Goal: Information Seeking & Learning: Learn about a topic

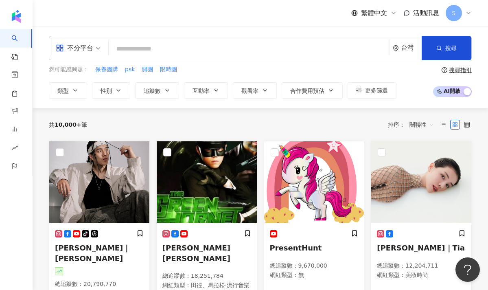
click at [301, 5] on div "繁體中文 活動訊息 S" at bounding box center [260, 13] width 423 height 26
type input "*"
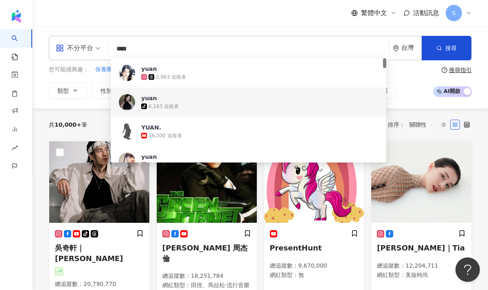
type input "*****"
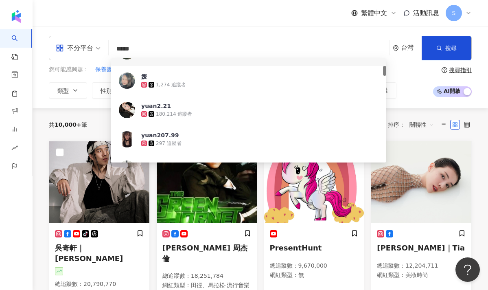
scroll to position [81, 0]
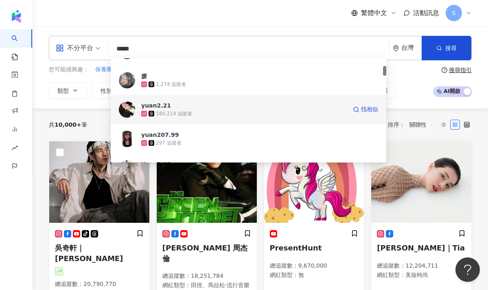
click at [179, 115] on div "180,214 追蹤者" at bounding box center [174, 113] width 36 height 7
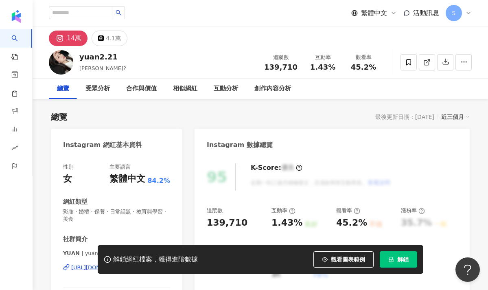
click at [412, 267] on div "解鎖網紅檔案，獲得進階數據 觀看圖表範例 解鎖" at bounding box center [261, 259] width 326 height 28
click at [405, 264] on button "解鎖" at bounding box center [398, 259] width 37 height 16
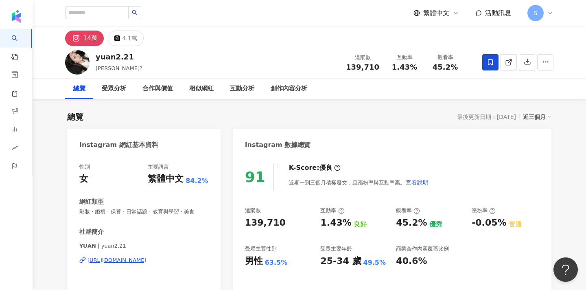
click at [488, 61] on icon at bounding box center [490, 62] width 7 height 7
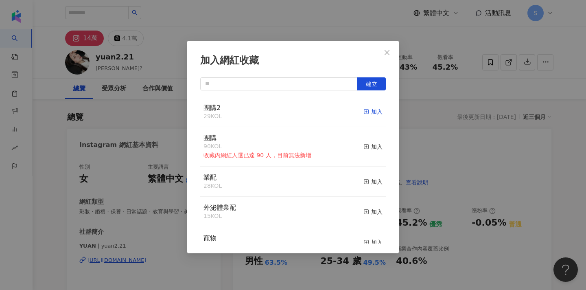
click at [368, 113] on icon "button" at bounding box center [366, 112] width 6 height 6
click at [388, 53] on icon "close" at bounding box center [387, 52] width 7 height 7
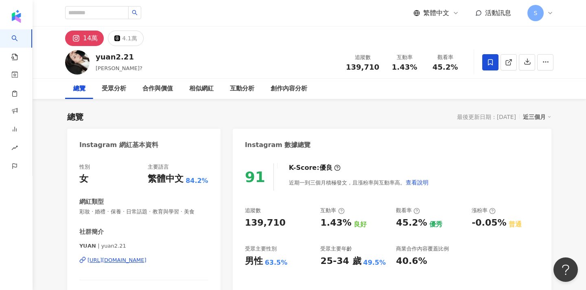
click at [385, 22] on div "加入網紅收藏 建立 團購2 30 KOL 已加入 團購 90 KOL 收藏內網紅人選已達 90 人，目前無法新增 加入 業配 28 KOL 加入 外泌體業配 …" at bounding box center [293, 145] width 586 height 290
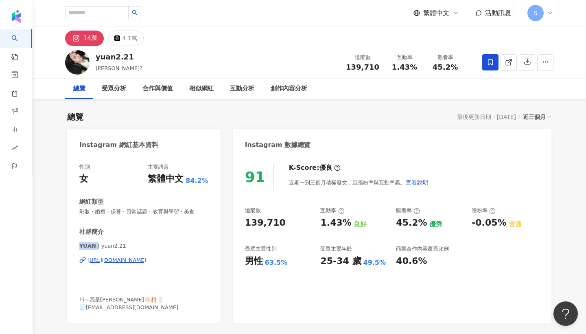
drag, startPoint x: 80, startPoint y: 245, endPoint x: 93, endPoint y: 246, distance: 13.1
click at [93, 246] on span "𝗬𝗨𝗔𝗡 | yuan2.21" at bounding box center [143, 245] width 129 height 7
copy span "𝗬𝗨𝗔𝗡 | yu"
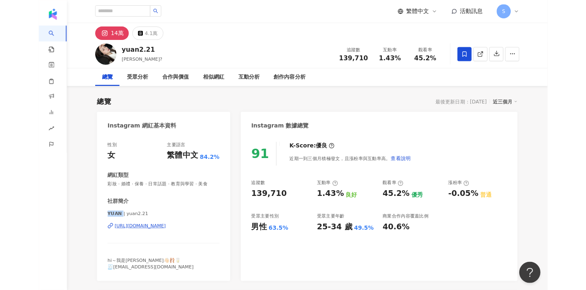
scroll to position [53, 0]
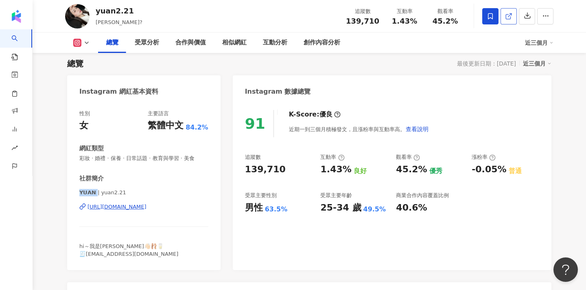
click at [488, 17] on icon at bounding box center [508, 16] width 7 height 7
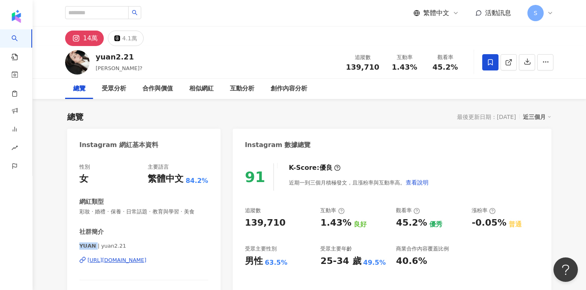
scroll to position [0, 0]
click at [488, 65] on icon at bounding box center [508, 62] width 4 height 4
drag, startPoint x: 129, startPoint y: 58, endPoint x: 95, endPoint y: 57, distance: 33.8
click at [95, 57] on div "yuan2.21 Yuan? 追蹤數 139,710 互動率 1.43% 觀看率 45.2%" at bounding box center [309, 62] width 521 height 32
click at [114, 9] on input "search" at bounding box center [96, 12] width 63 height 13
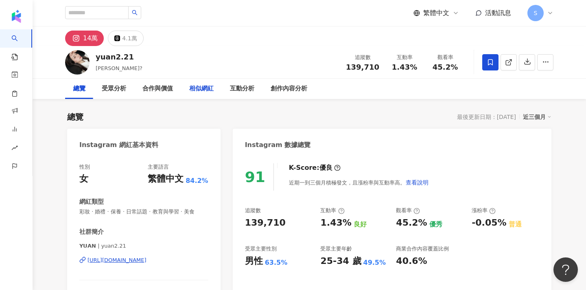
click at [192, 88] on div "相似網紅" at bounding box center [201, 89] width 24 height 10
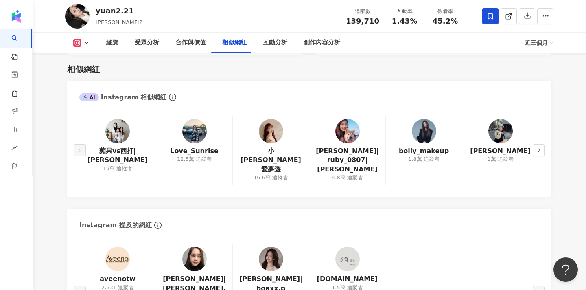
click at [271, 129] on img at bounding box center [271, 131] width 24 height 24
click at [513, 18] on link at bounding box center [509, 16] width 16 height 16
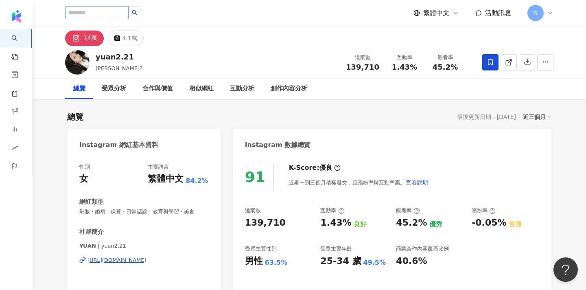
scroll to position [0, 0]
click at [105, 13] on input "search" at bounding box center [96, 12] width 63 height 13
paste input "*******"
type input "*******"
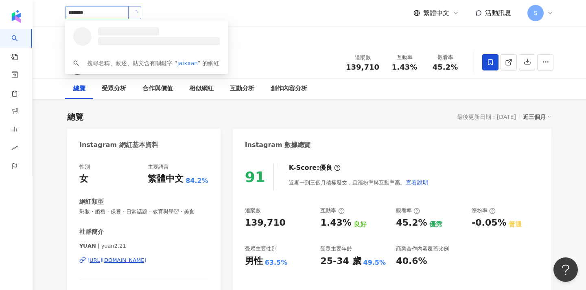
click at [138, 11] on icon "loading" at bounding box center [134, 12] width 7 height 7
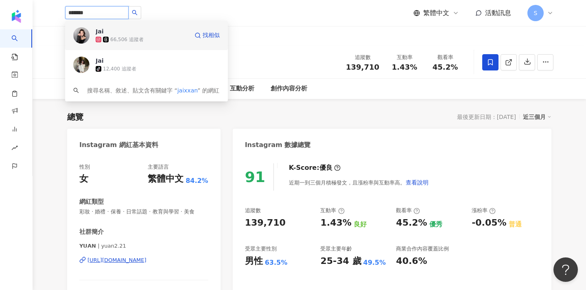
click at [157, 31] on div "Jai 66,506 追蹤者" at bounding box center [142, 35] width 93 height 16
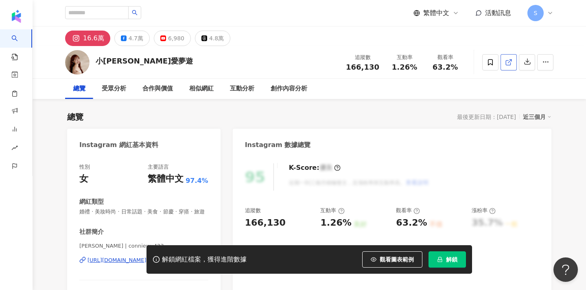
click at [509, 63] on icon at bounding box center [508, 62] width 7 height 7
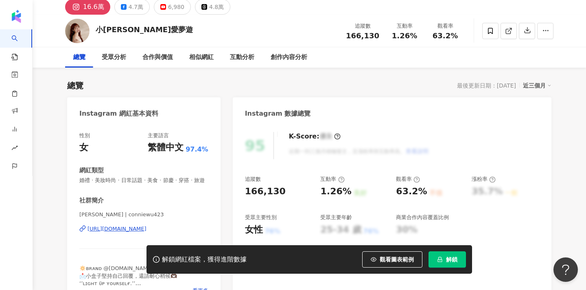
scroll to position [50, 0]
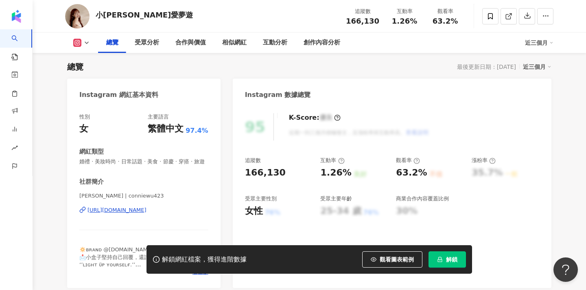
click at [79, 195] on div "性別 女 主要語言 繁體中文 97.4% 網紅類型 婚禮 · 美妝時尚 · 日常話題 · 美食 · 節慶 · 穿搭 · 旅遊 社群簡介 [PERSON_NAM…" at bounding box center [143, 196] width 153 height 183
drag, startPoint x: 79, startPoint y: 195, endPoint x: 106, endPoint y: 196, distance: 26.5
click at [106, 196] on span "[PERSON_NAME] | conniewu423" at bounding box center [143, 195] width 129 height 7
copy span "[PERSON_NAME]"
click at [486, 16] on span at bounding box center [490, 16] width 16 height 16
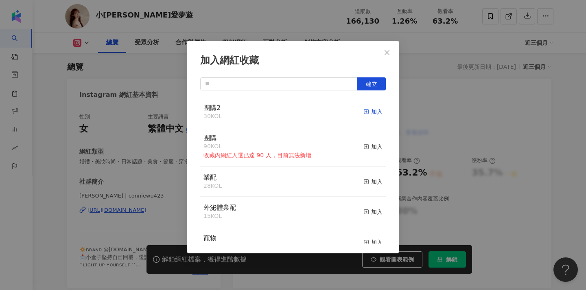
click at [373, 115] on div "加入" at bounding box center [372, 111] width 19 height 9
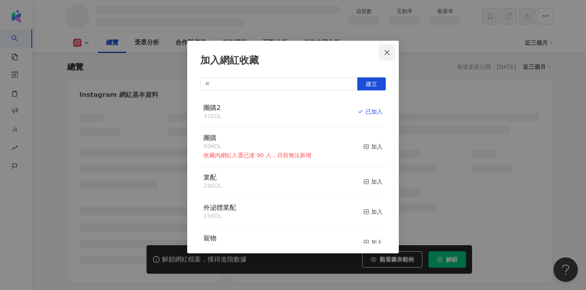
click at [390, 55] on icon "close" at bounding box center [387, 52] width 7 height 7
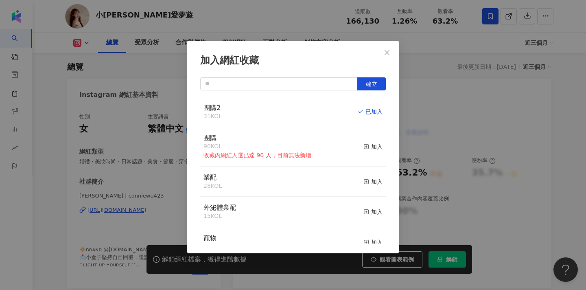
click at [393, 53] on div "加入網紅收藏 建立 團購2 31 KOL 已加入 團購 90 KOL 收藏內網紅人選已達 90 人，目前無法新增 加入 業配 28 KOL 加入 外泌體業配 …" at bounding box center [293, 145] width 586 height 290
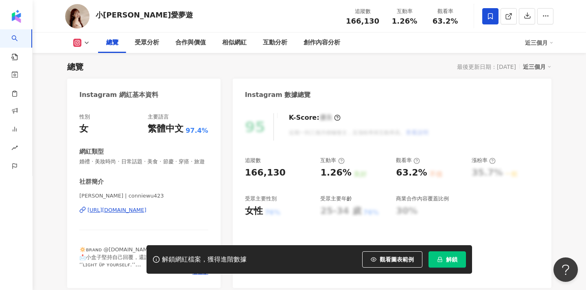
click at [432, 90] on div "加入網紅收藏 建立 團購2 31 KOL 已加入 團購 90 KOL 收藏內網紅人選已達 90 人，目前無法新增 加入 業配 28 KOL 加入 外泌體業配 …" at bounding box center [293, 145] width 586 height 290
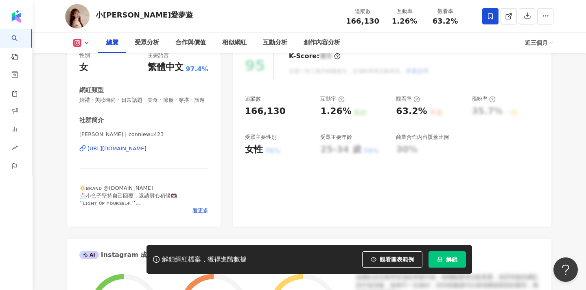
scroll to position [112, 0]
click at [512, 15] on icon at bounding box center [508, 16] width 7 height 7
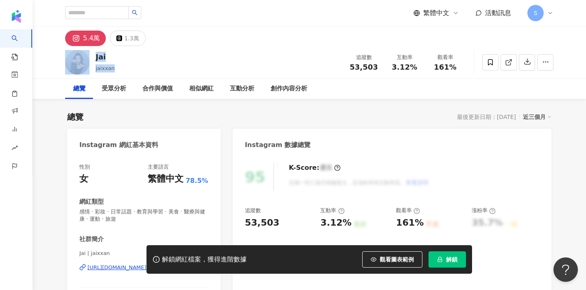
drag, startPoint x: 112, startPoint y: 68, endPoint x: 92, endPoint y: 71, distance: 20.1
click at [92, 71] on div "Jai jaixxan 追蹤數 53,503 互動率 3.12% 觀看率 161%" at bounding box center [309, 62] width 521 height 32
click at [112, 208] on span "感情 · 彩妝 · 日常話題 · 教育與學習 · 美食 · 醫療與健康 · 運動 · 旅遊" at bounding box center [143, 215] width 129 height 15
click at [80, 253] on div "解鎖網紅檔案，獲得進階數據 觀看圖表範例 解鎖" at bounding box center [293, 259] width 586 height 28
click at [87, 253] on div "解鎖網紅檔案，獲得進階數據 觀看圖表範例 解鎖" at bounding box center [293, 259] width 586 height 28
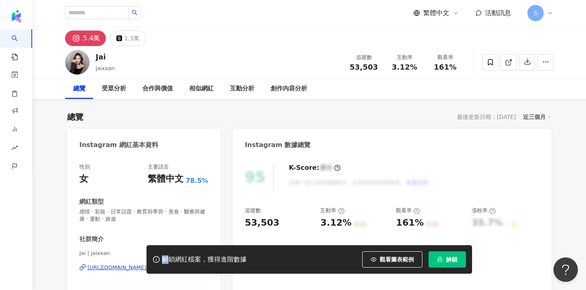
click at [87, 253] on div "解鎖網紅檔案，獲得進階數據 觀看圖表範例 解鎖" at bounding box center [293, 259] width 586 height 28
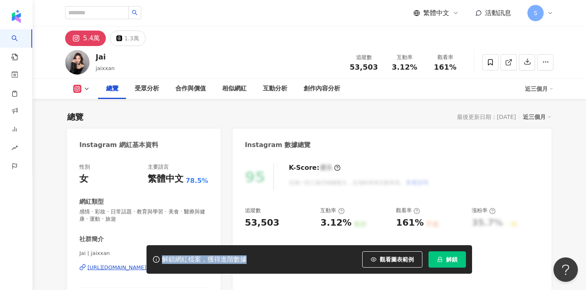
scroll to position [51, 0]
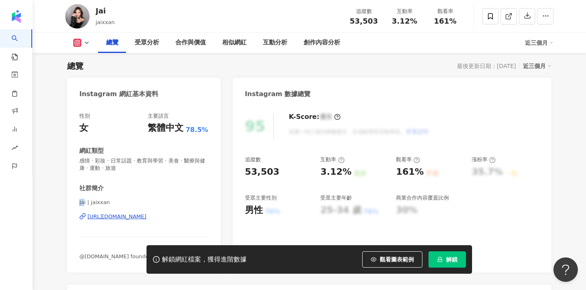
drag, startPoint x: 85, startPoint y: 203, endPoint x: 79, endPoint y: 203, distance: 6.1
click at [79, 203] on span "Jai | jaixxan" at bounding box center [143, 202] width 129 height 7
drag, startPoint x: 87, startPoint y: 201, endPoint x: 79, endPoint y: 202, distance: 7.7
click at [79, 202] on div "性別 女 主要語言 繁體中文 78.5% 網紅類型 感情 · 彩妝 · 日常話題 · 教育與學習 · 美食 · 醫療與健康 · 運動 · 旅遊 社群簡介 Ja…" at bounding box center [143, 188] width 153 height 168
copy span "Jai"
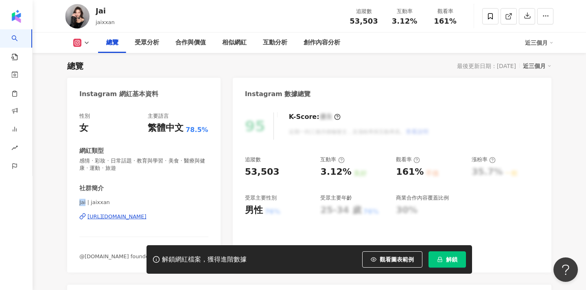
click at [440, 258] on icon "lock" at bounding box center [440, 259] width 6 height 6
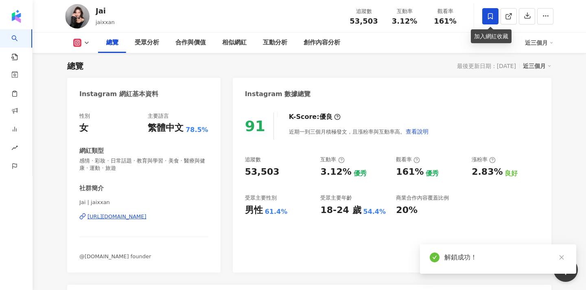
click at [488, 15] on icon at bounding box center [490, 16] width 7 height 7
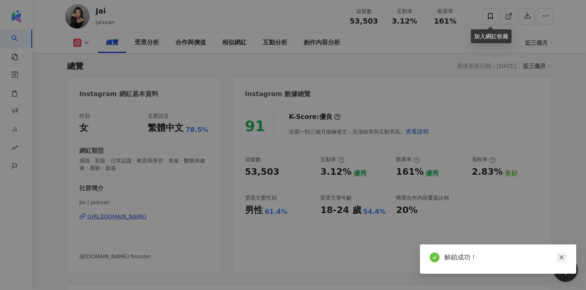
click at [561, 258] on icon "close" at bounding box center [562, 257] width 6 height 6
